Goal: Find specific page/section: Find specific page/section

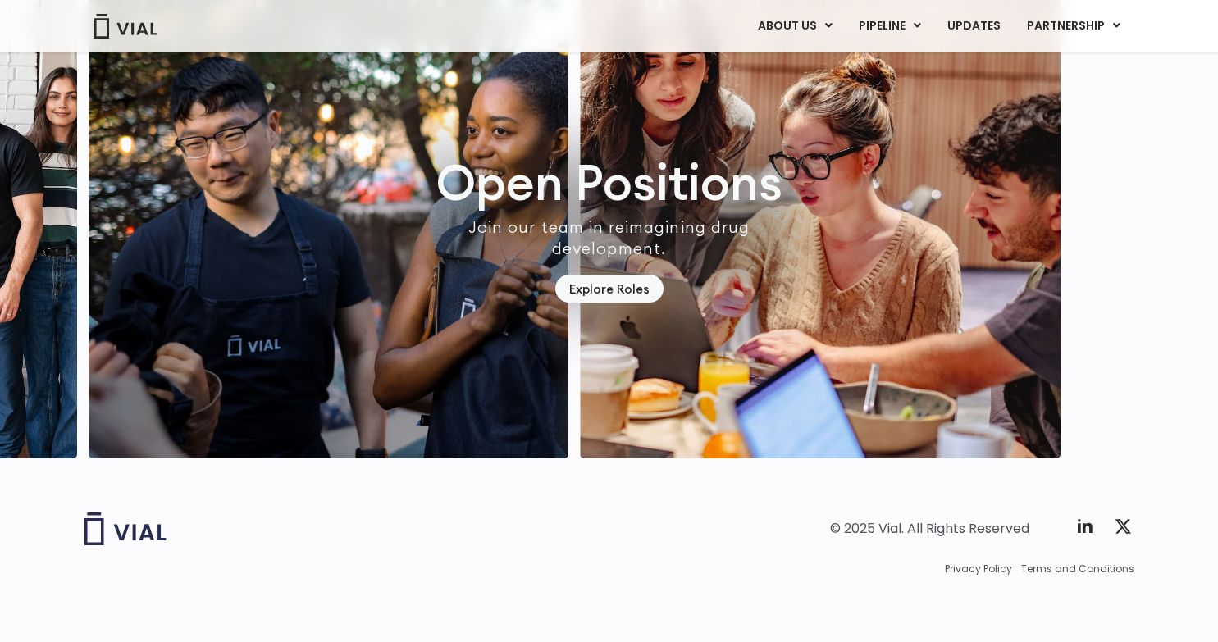
scroll to position [4655, 0]
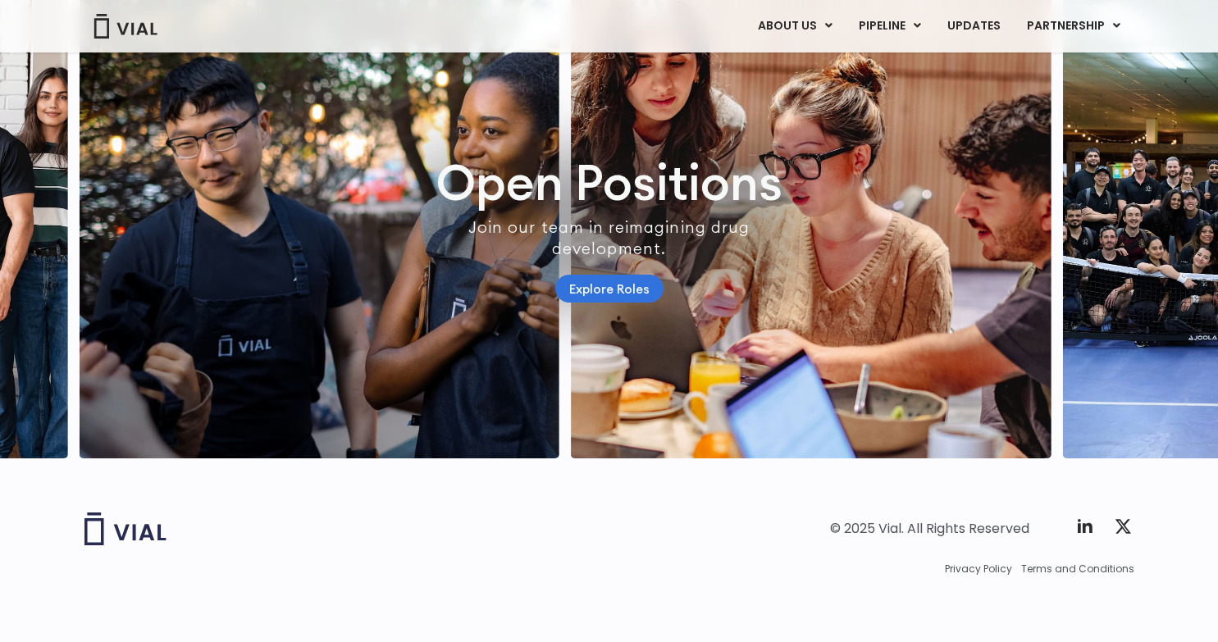
click at [598, 277] on link "Explore Roles" at bounding box center [609, 289] width 108 height 29
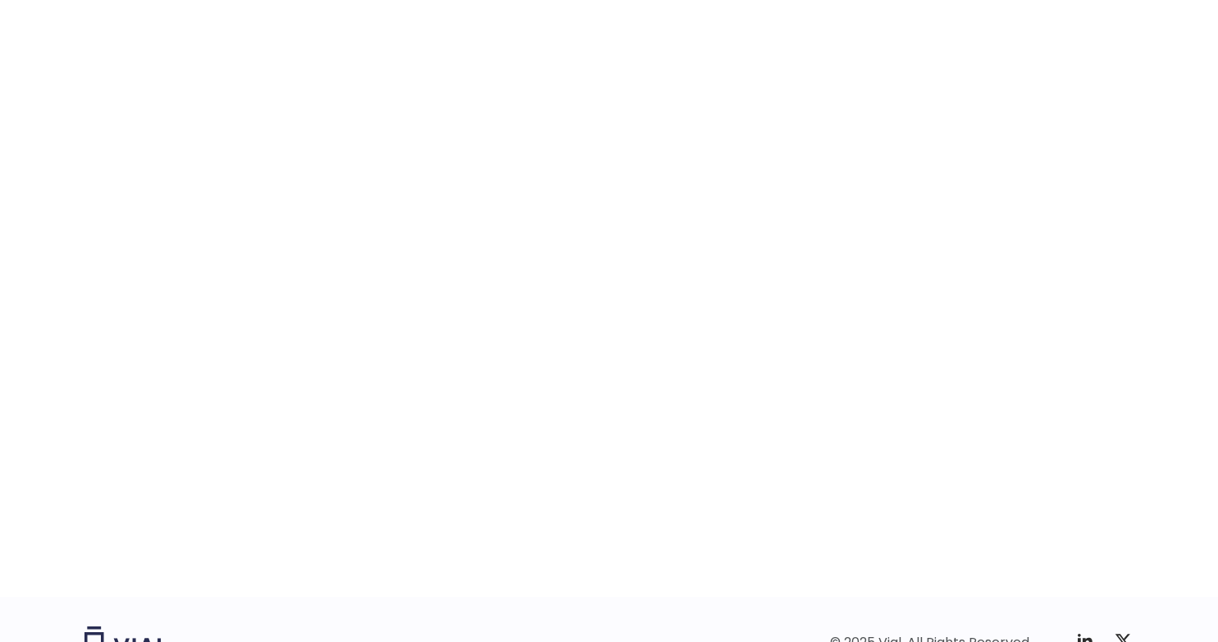
scroll to position [2462, 0]
click at [1206, 455] on div "career opportunities Explore our open roles" at bounding box center [609, 201] width 1218 height 787
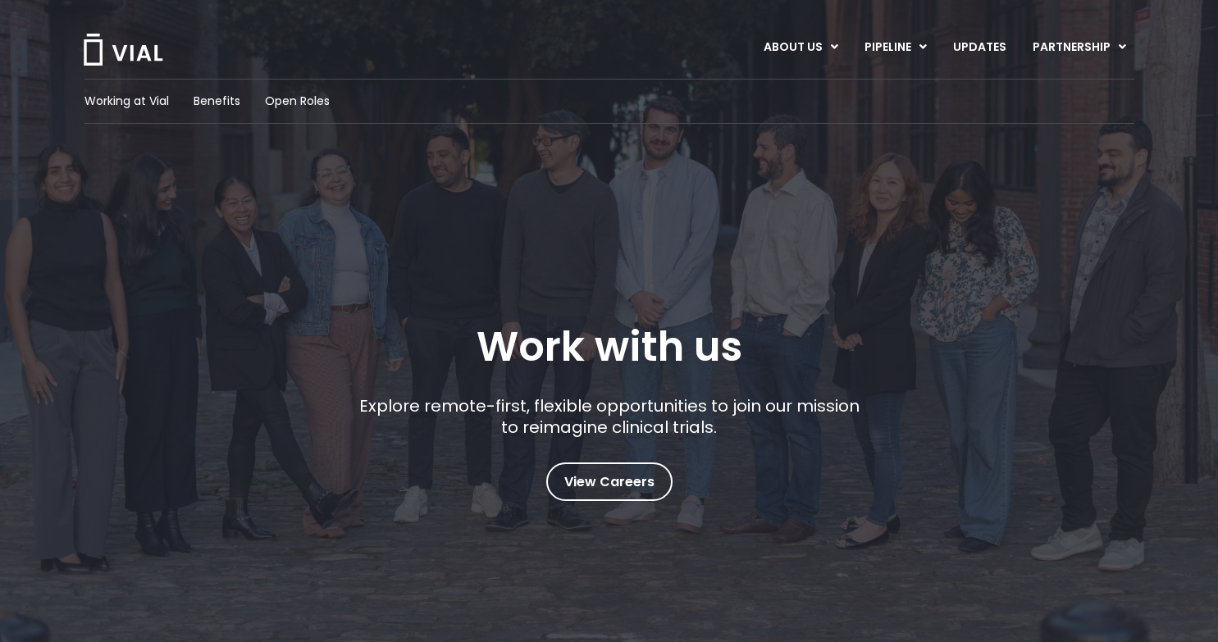
scroll to position [5, 0]
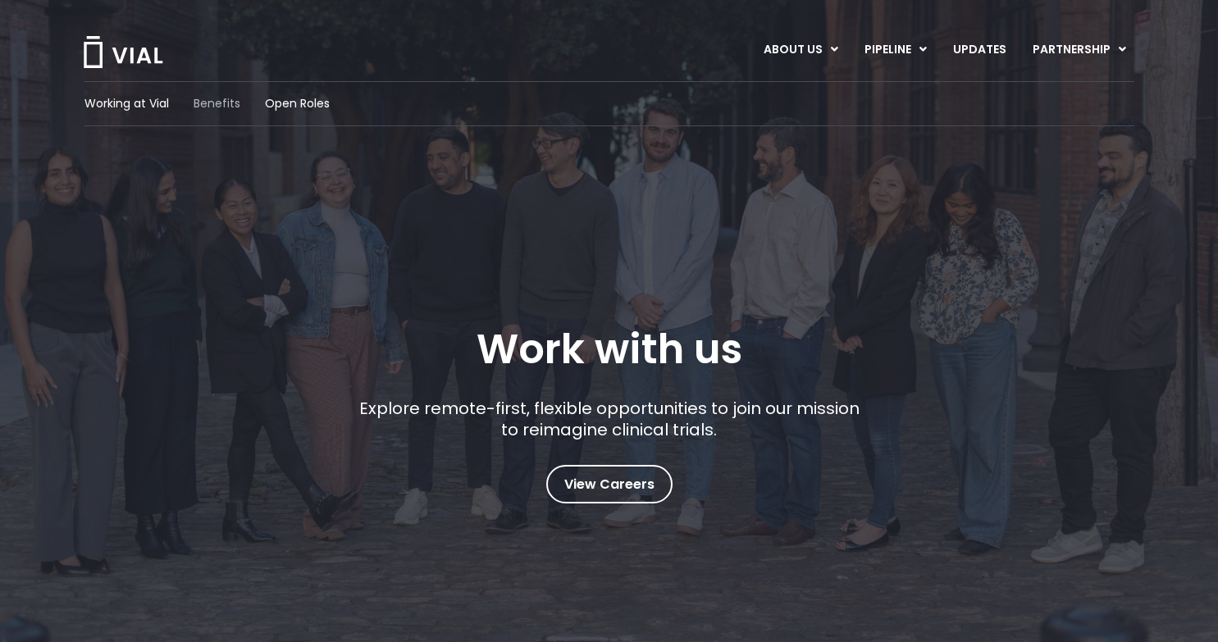
click at [214, 104] on span "Benefits" at bounding box center [217, 103] width 47 height 17
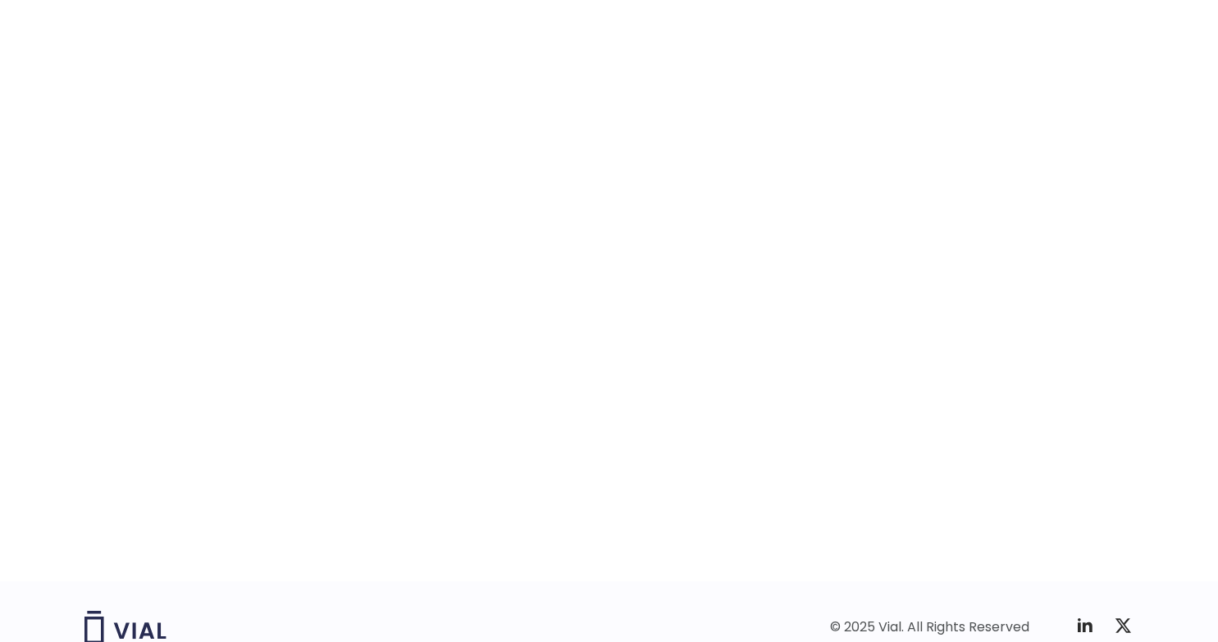
scroll to position [2573, 0]
